Goal: Complete application form

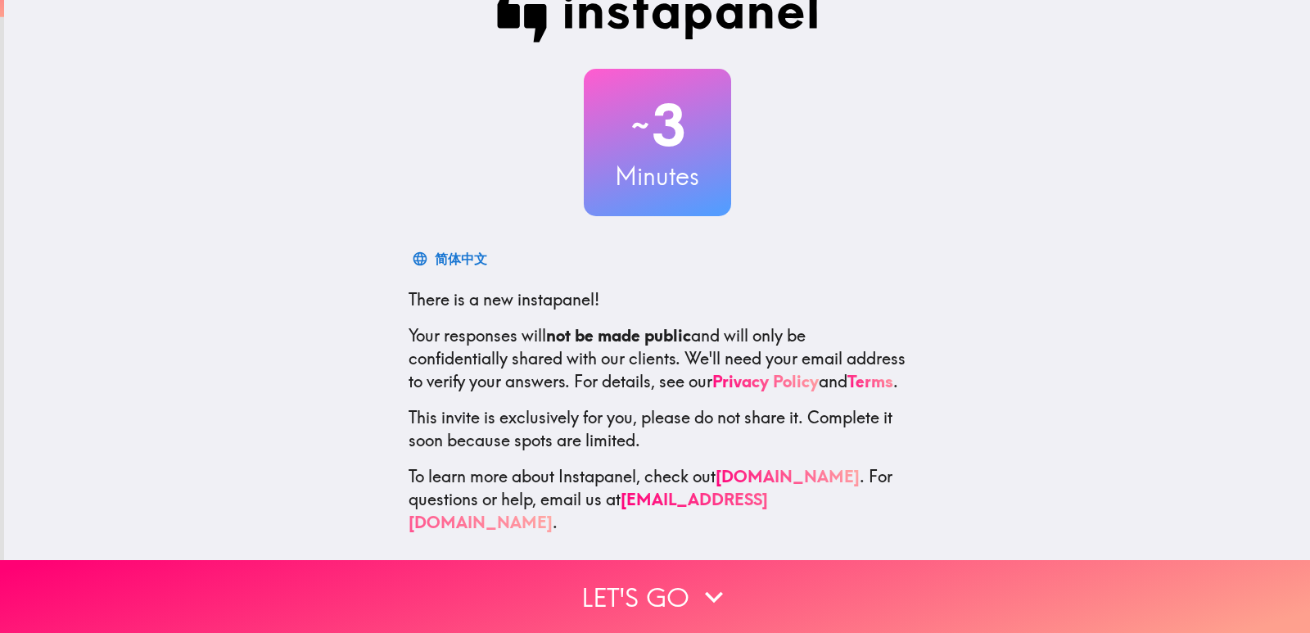
scroll to position [48, 0]
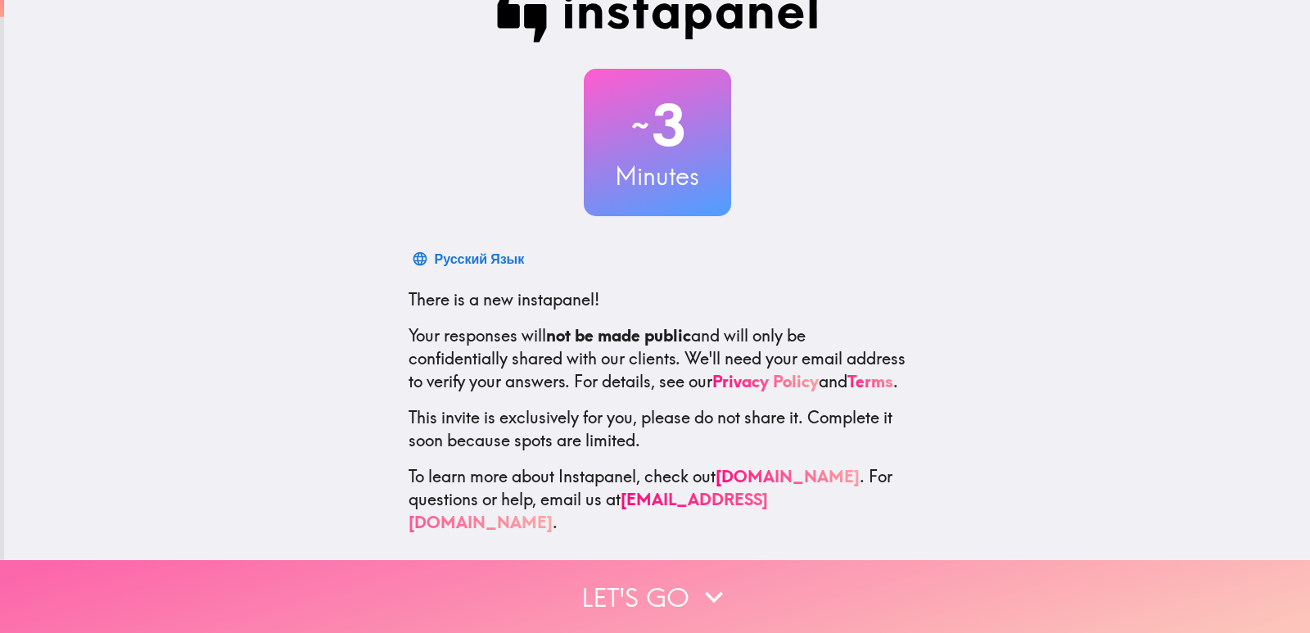
drag, startPoint x: 871, startPoint y: 589, endPoint x: 811, endPoint y: 577, distance: 60.9
click at [811, 577] on button "Let's go" at bounding box center [655, 596] width 1310 height 73
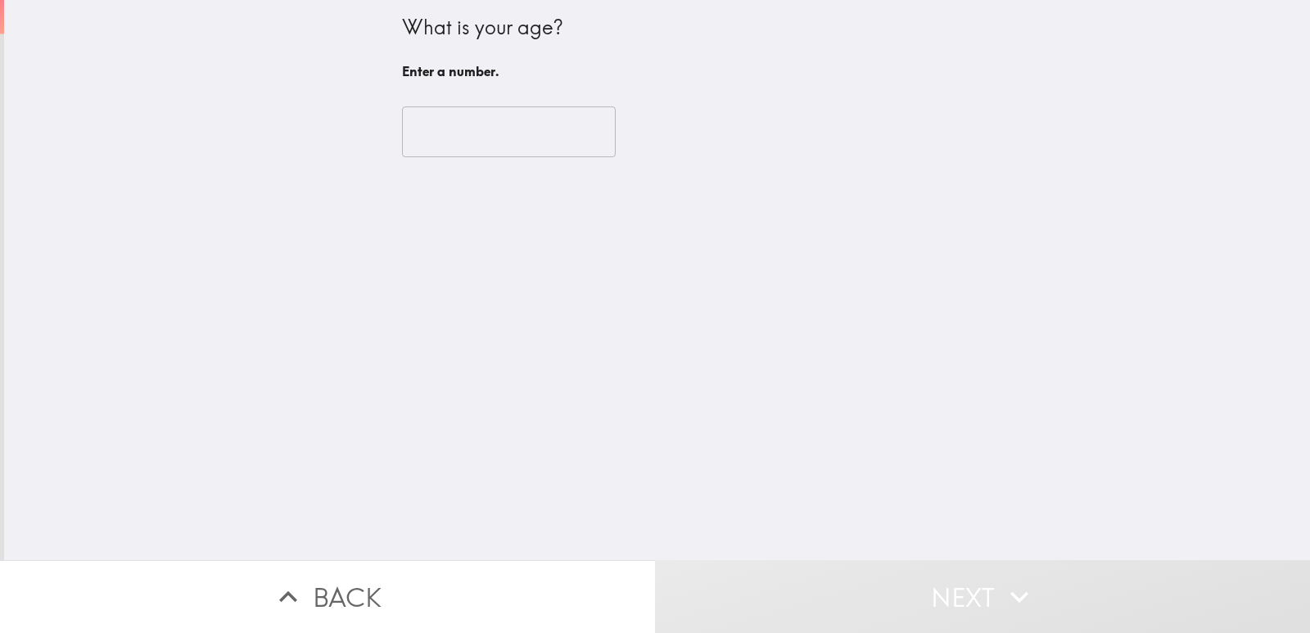
click at [450, 148] on input "number" at bounding box center [509, 131] width 214 height 51
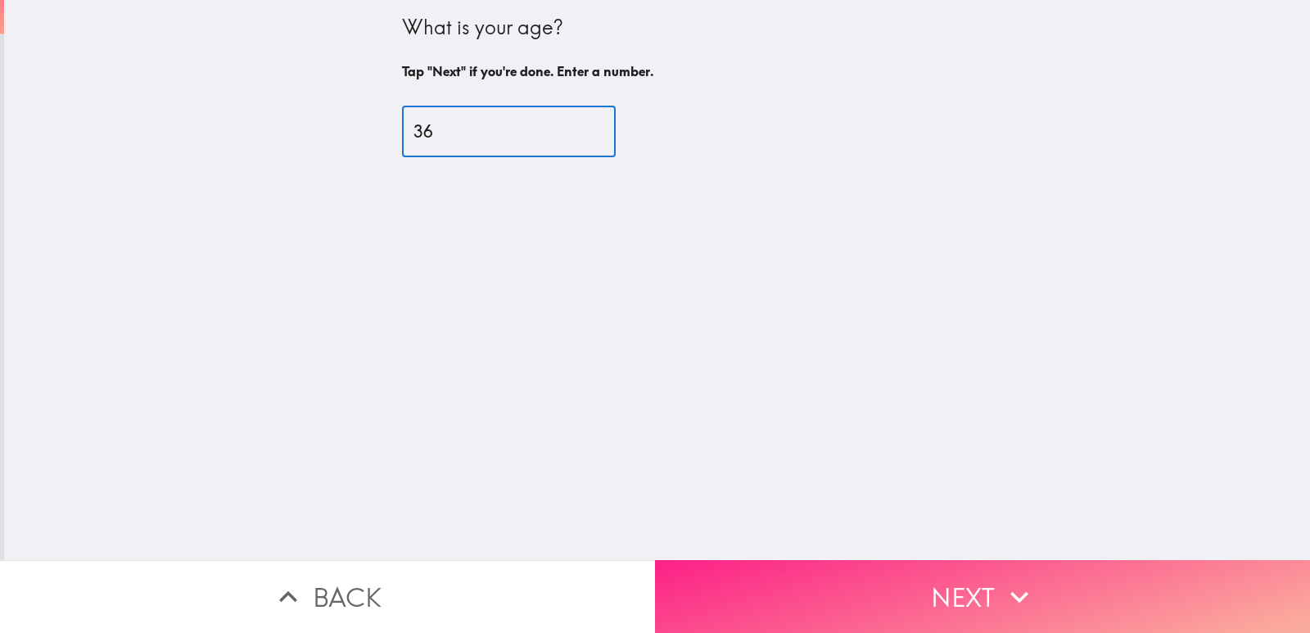
type input "36"
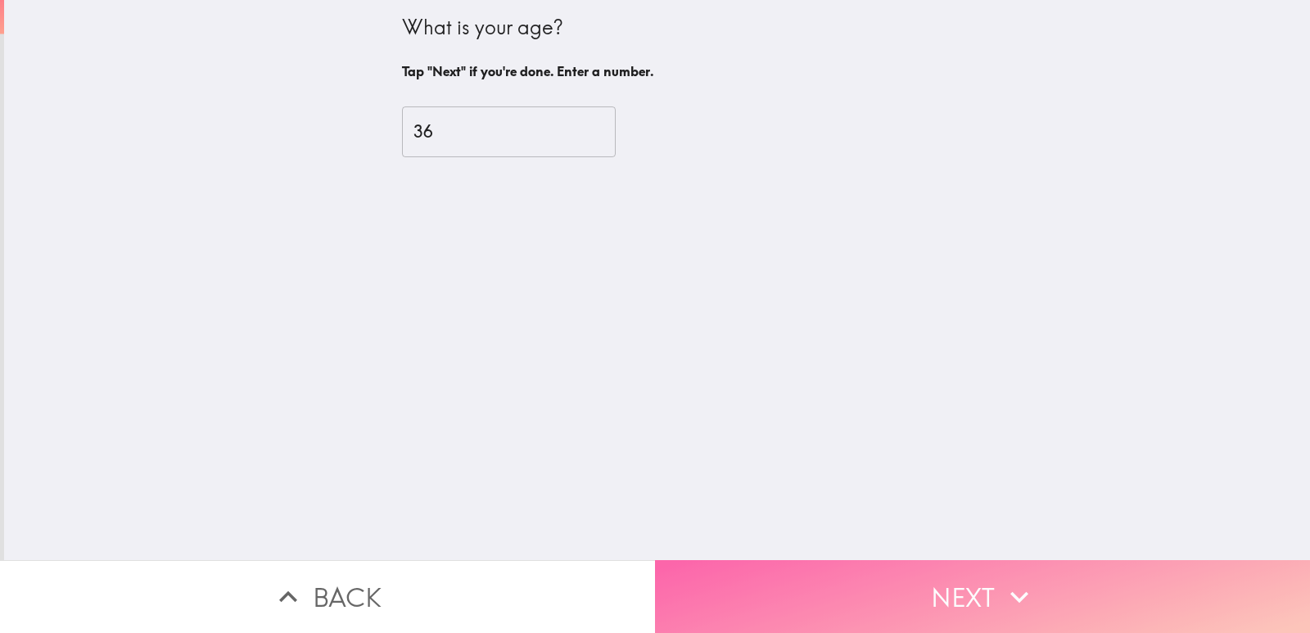
click at [989, 560] on button "Next" at bounding box center [982, 596] width 655 height 73
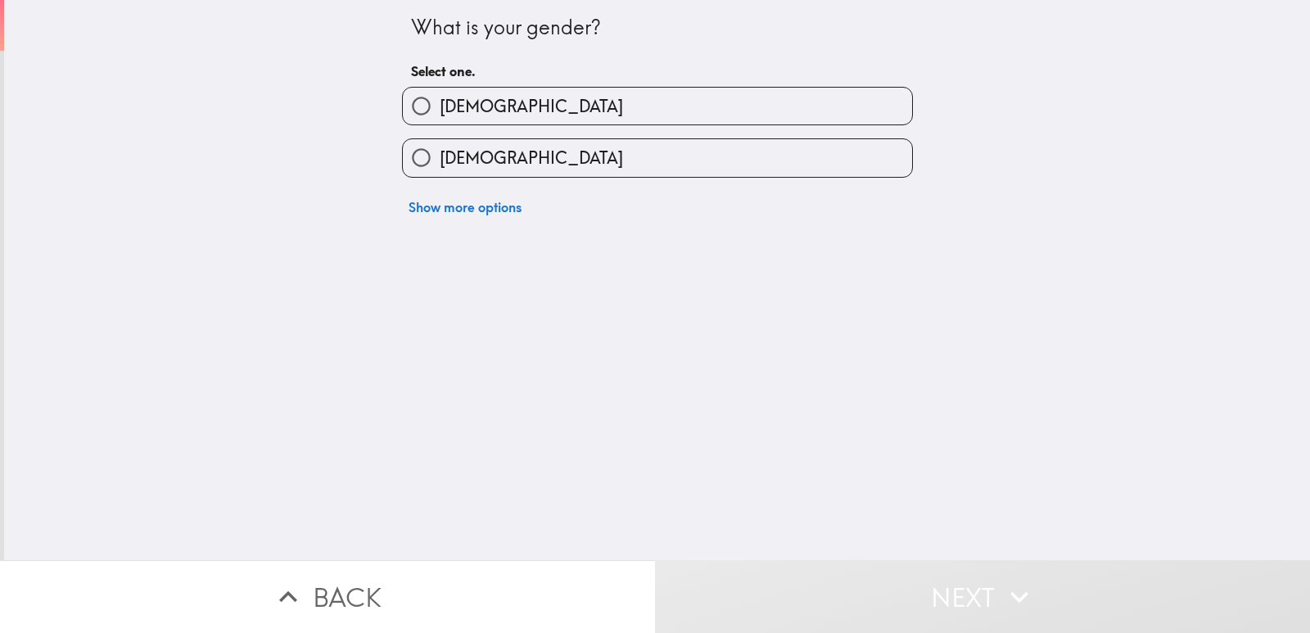
click at [403, 104] on input "[DEMOGRAPHIC_DATA]" at bounding box center [421, 106] width 37 height 37
radio input "true"
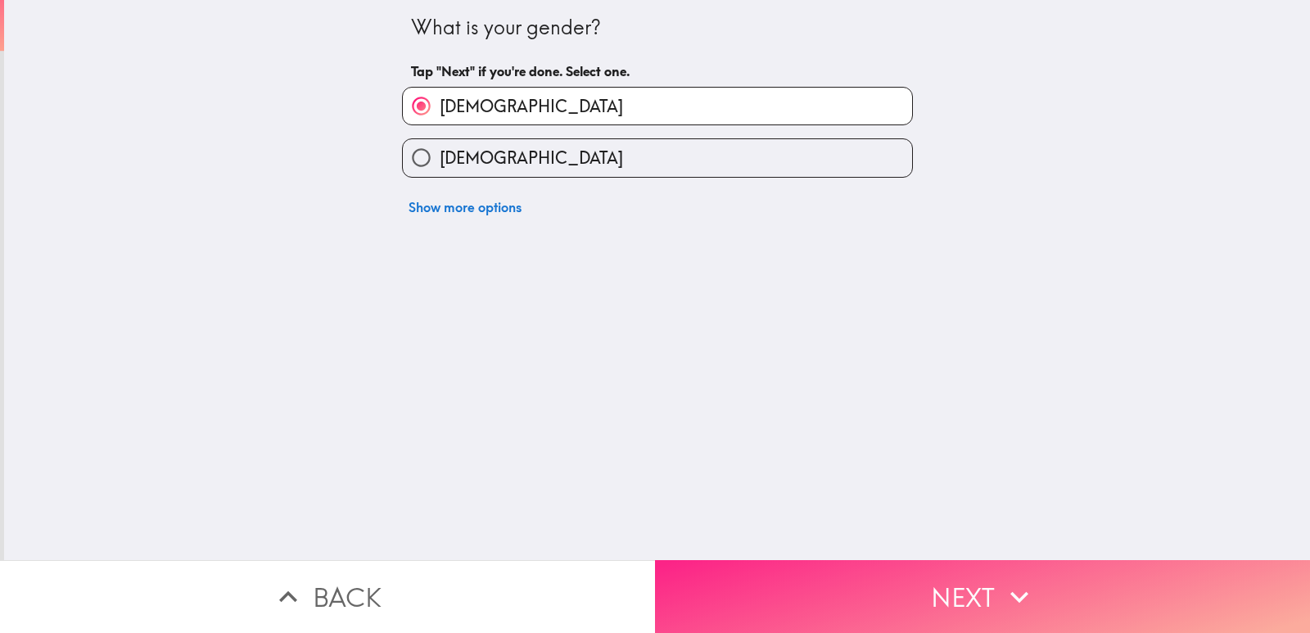
click at [965, 588] on button "Next" at bounding box center [982, 596] width 655 height 73
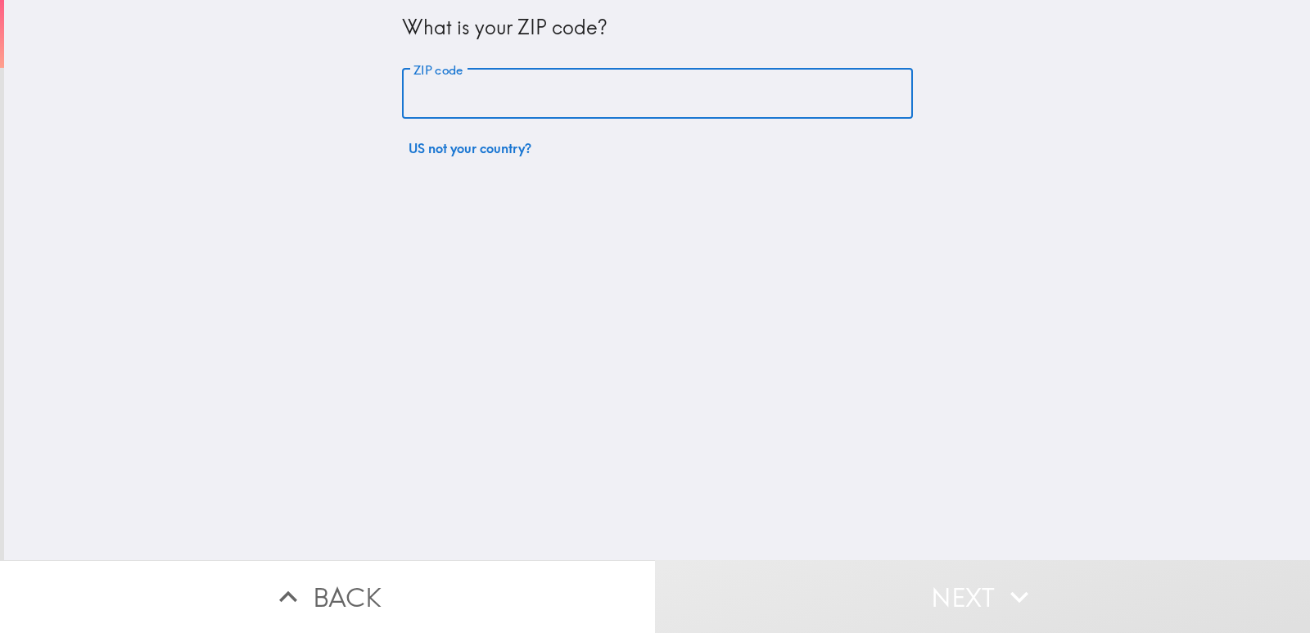
click at [552, 79] on input "ZIP code" at bounding box center [657, 94] width 511 height 51
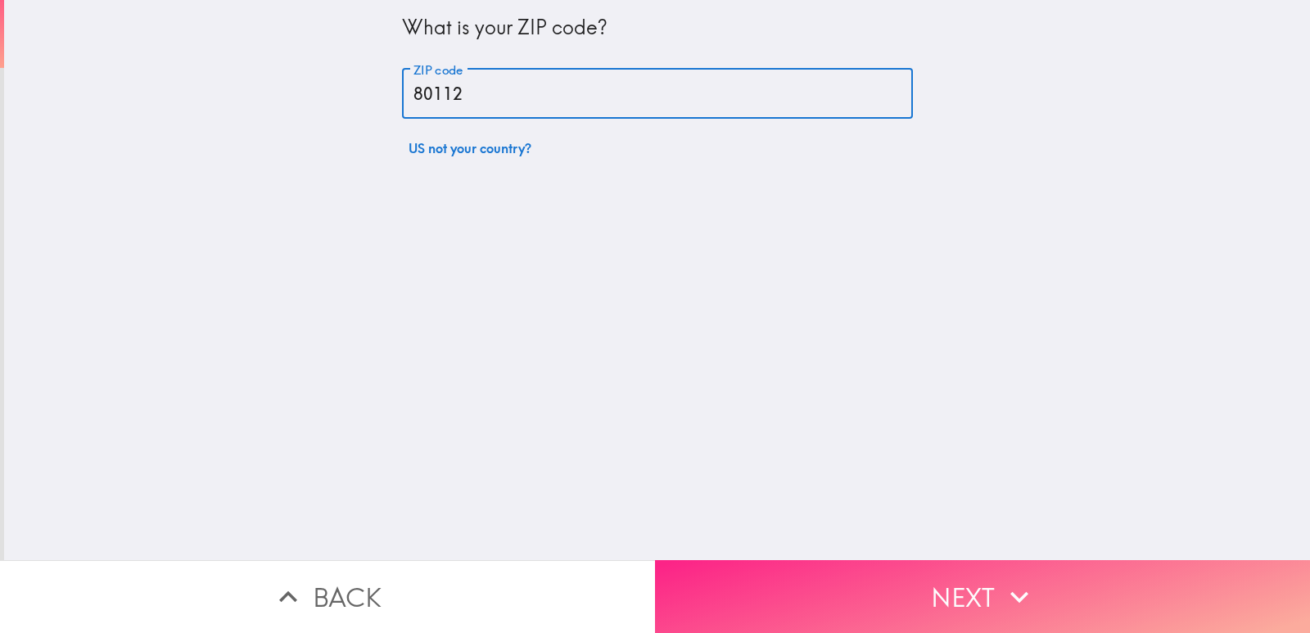
type input "80112"
click at [956, 590] on button "Next" at bounding box center [982, 596] width 655 height 73
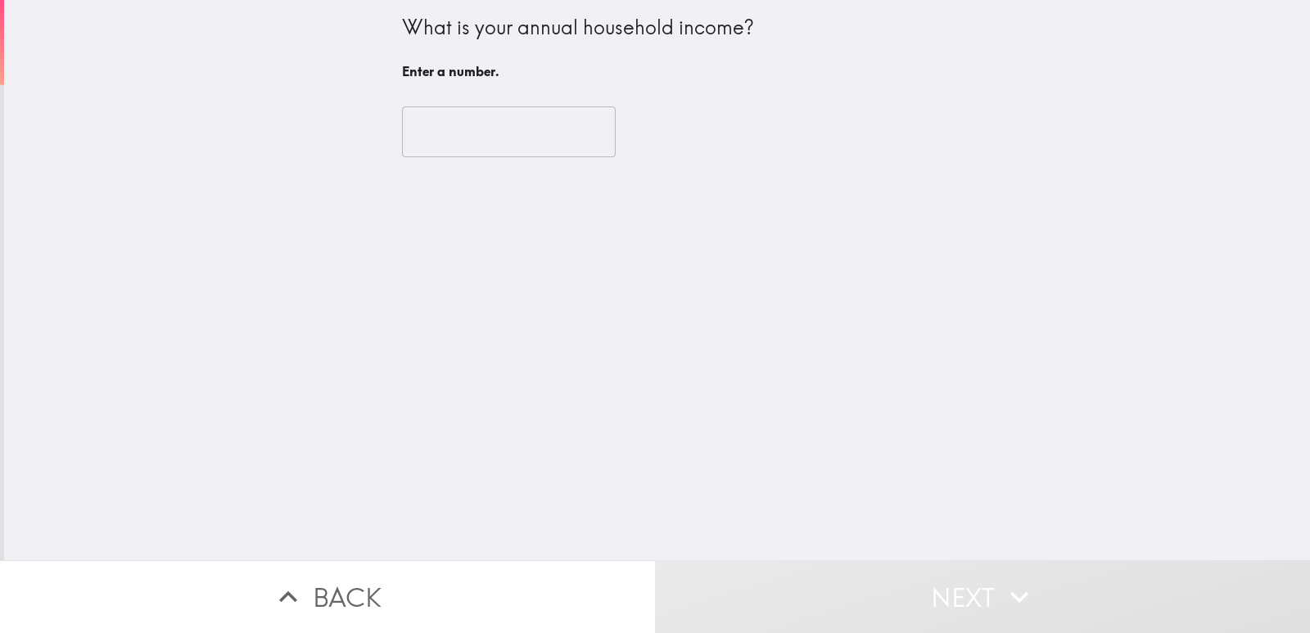
click at [466, 143] on input "number" at bounding box center [509, 131] width 214 height 51
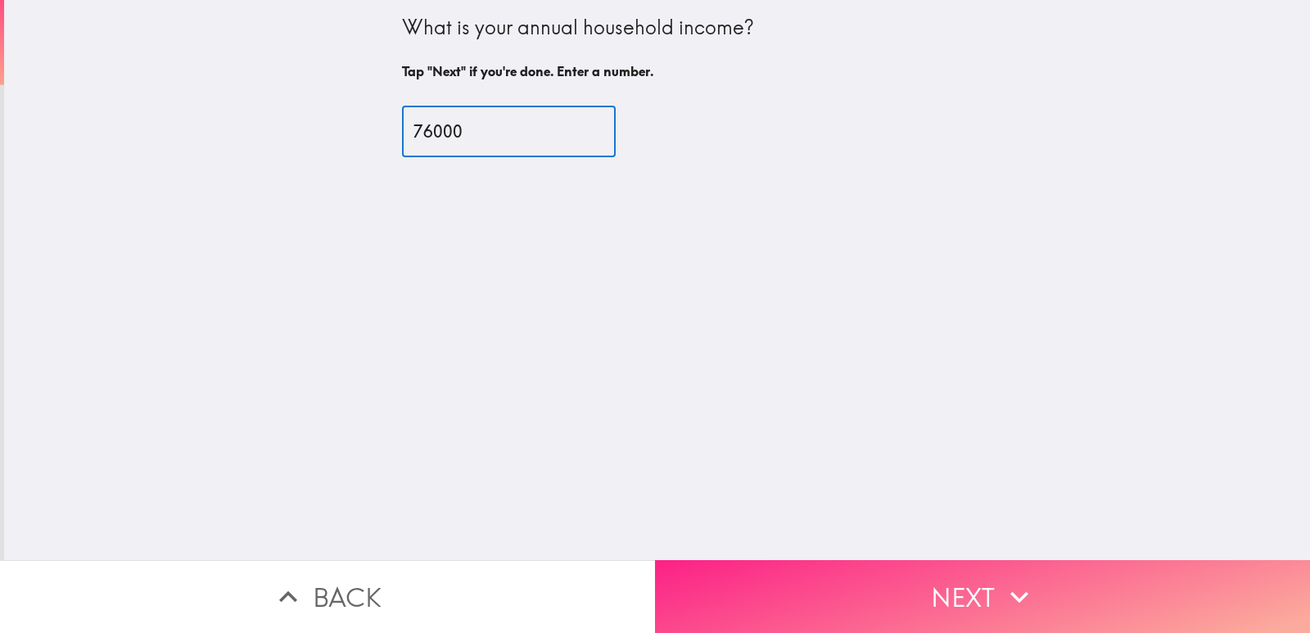
type input "76000"
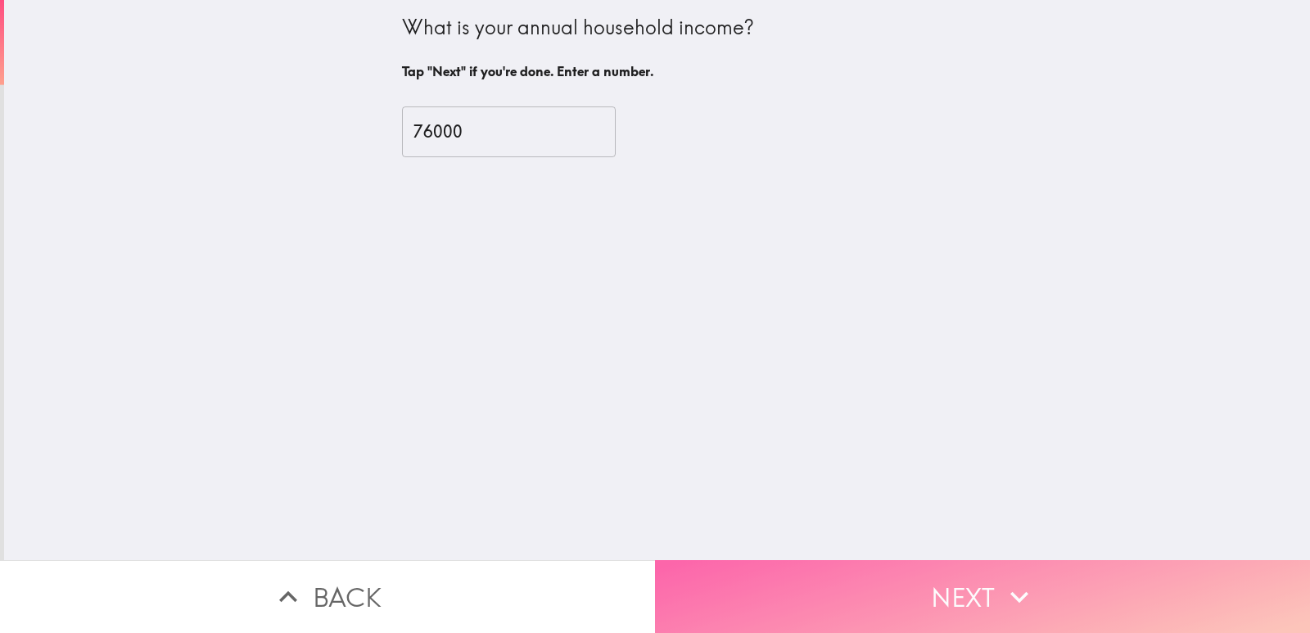
click at [991, 575] on button "Next" at bounding box center [982, 596] width 655 height 73
